Goal: Check status: Check status

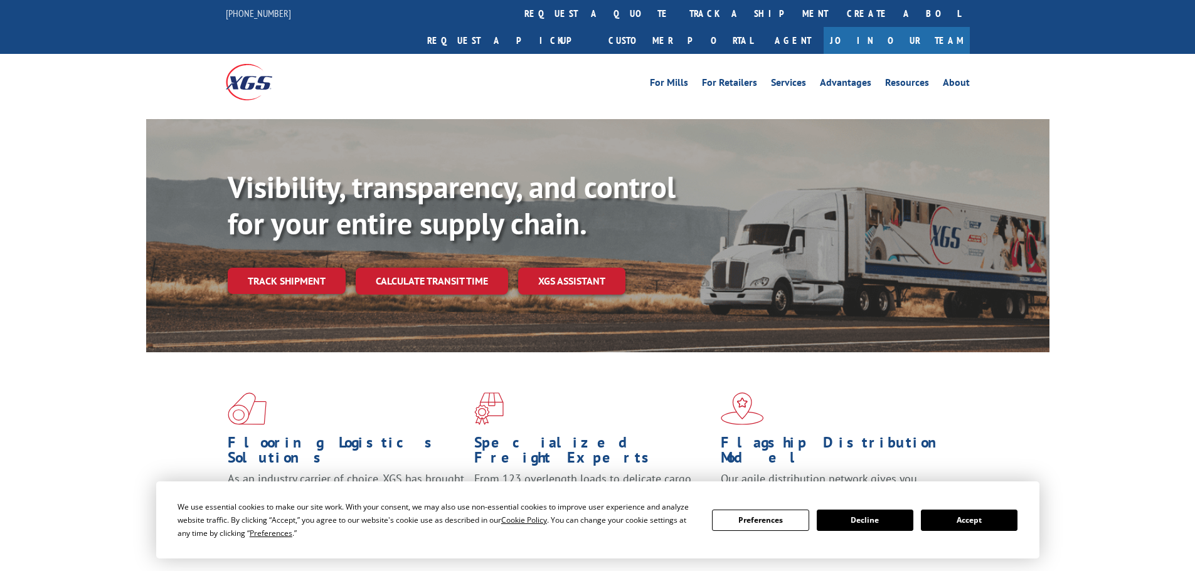
click at [988, 519] on button "Accept" at bounding box center [969, 520] width 97 height 21
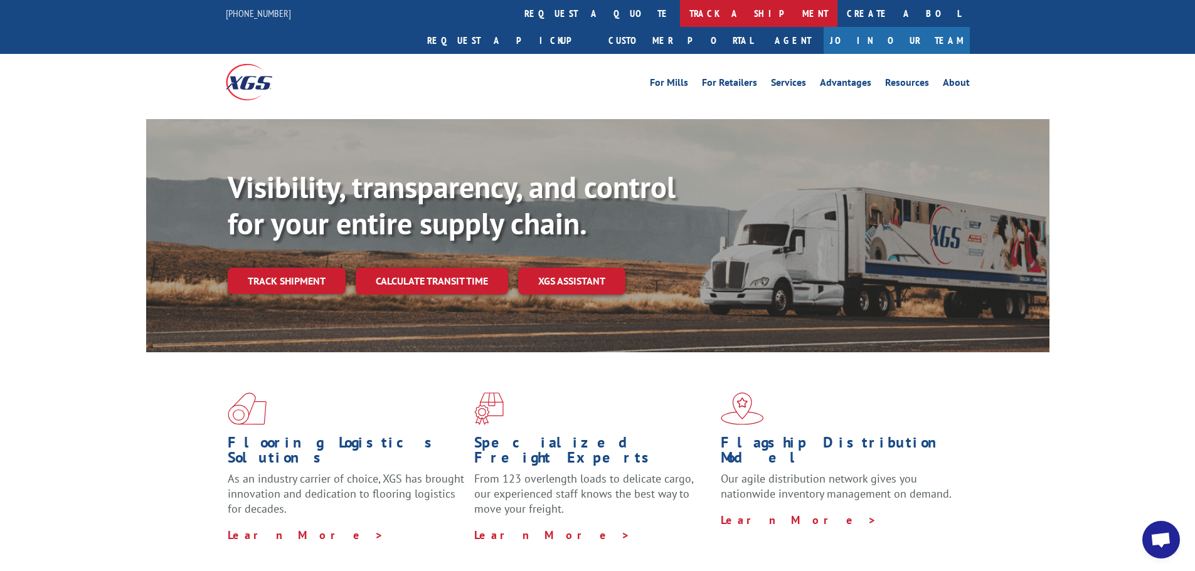
click at [680, 8] on link "track a shipment" at bounding box center [758, 13] width 157 height 27
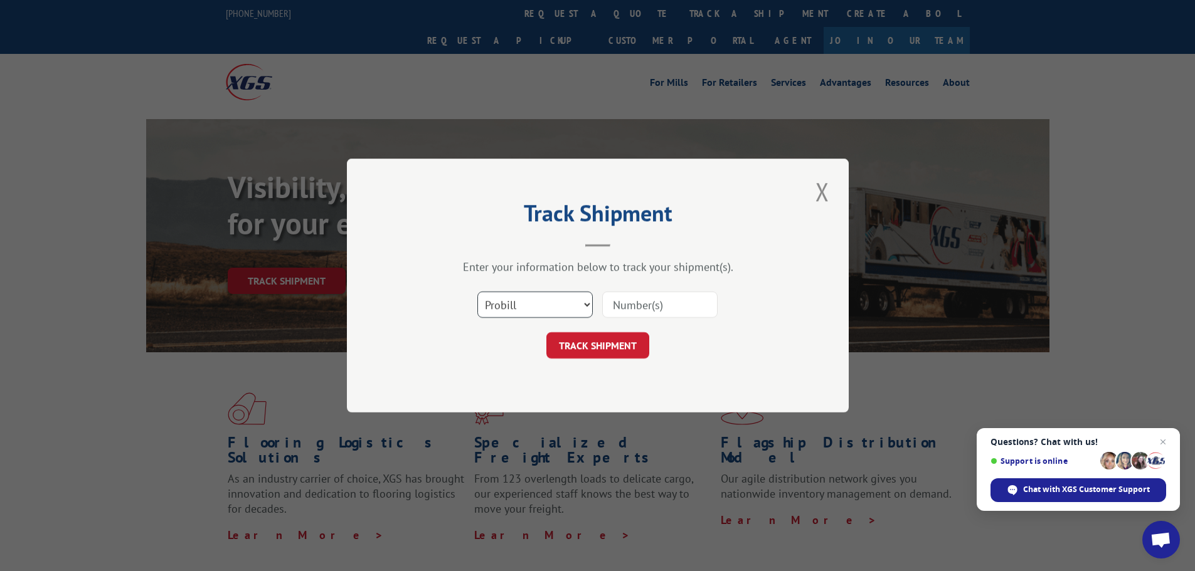
click at [553, 306] on select "Select category... Probill BOL PO" at bounding box center [534, 305] width 115 height 26
select select "bol"
click at [477, 292] on select "Select category... Probill BOL PO" at bounding box center [534, 305] width 115 height 26
click at [618, 299] on input at bounding box center [659, 305] width 115 height 26
paste input "422838"
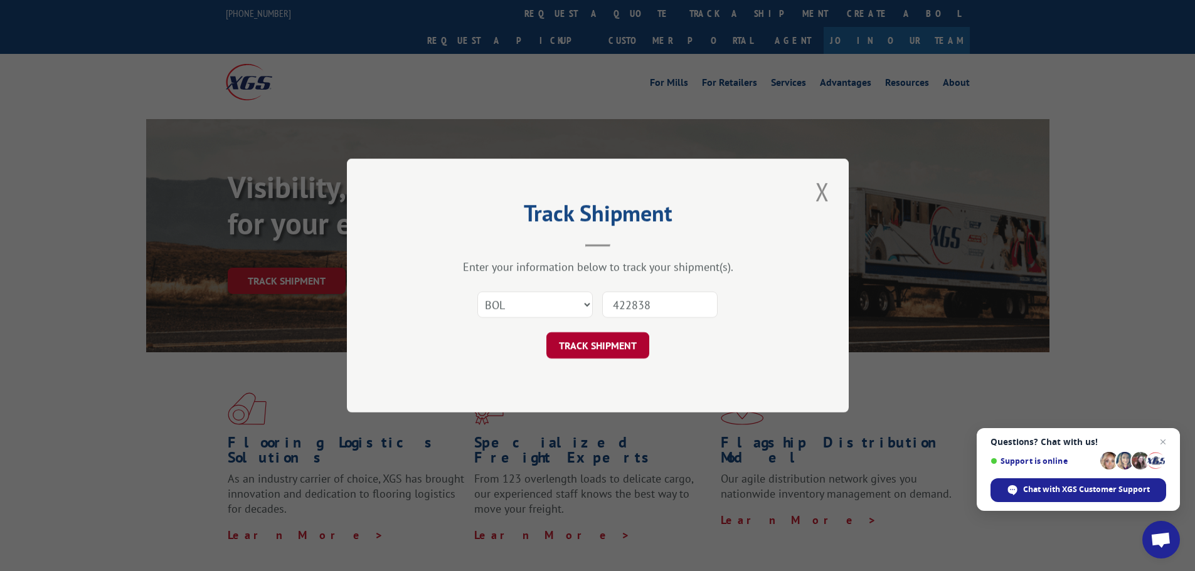
type input "422838"
click at [615, 349] on button "TRACK SHIPMENT" at bounding box center [597, 345] width 103 height 26
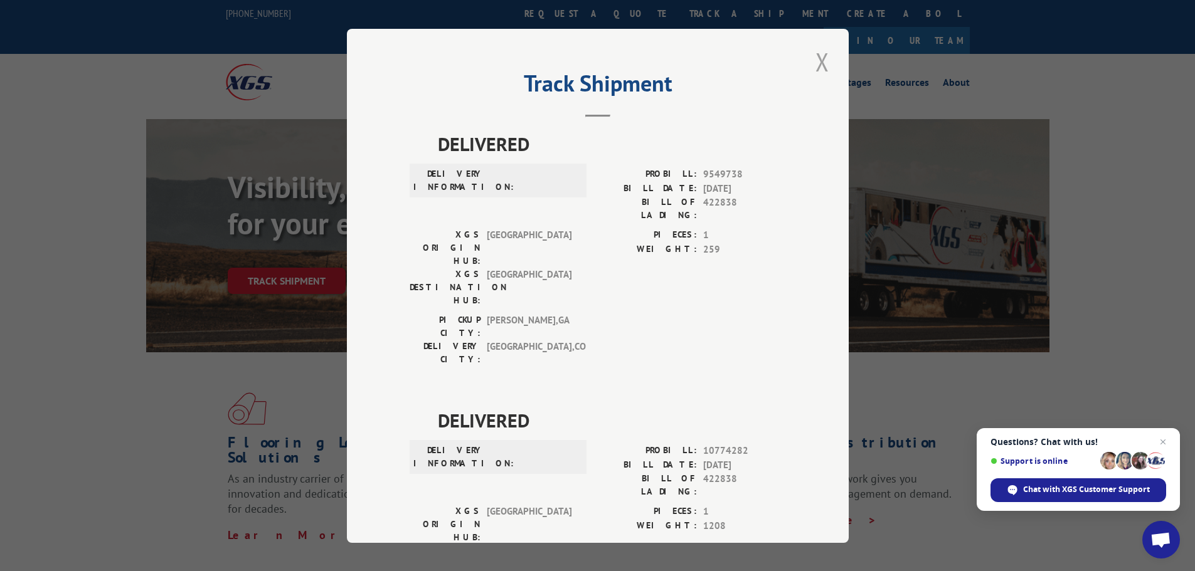
click at [815, 65] on button "Close modal" at bounding box center [822, 62] width 21 height 34
